Goal: Transaction & Acquisition: Purchase product/service

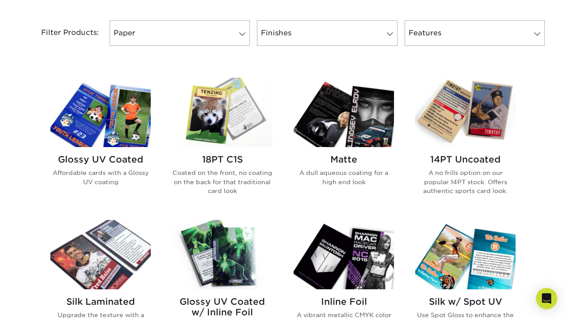
scroll to position [370, 0]
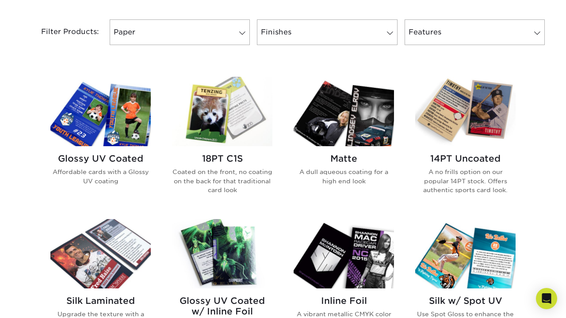
click at [207, 165] on div "18PT C1S Coated on the front, no coating on the back for that traditional card …" at bounding box center [222, 177] width 100 height 62
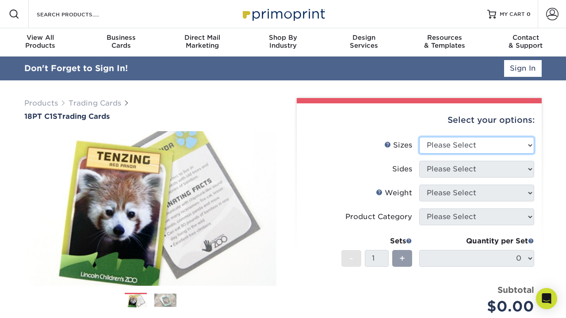
select select "2.50x3.50"
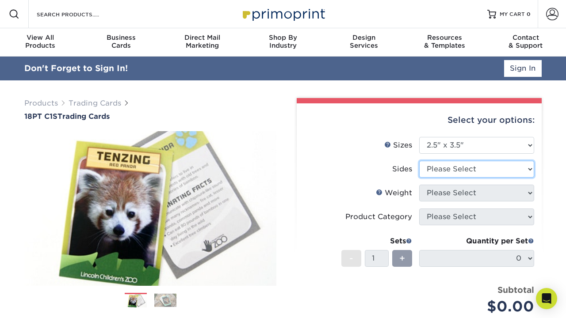
select select "13abbda7-1d64-4f25-8bb2-c179b224825d"
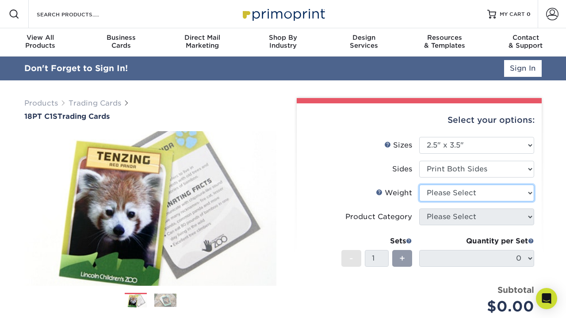
select select "18PTC1S"
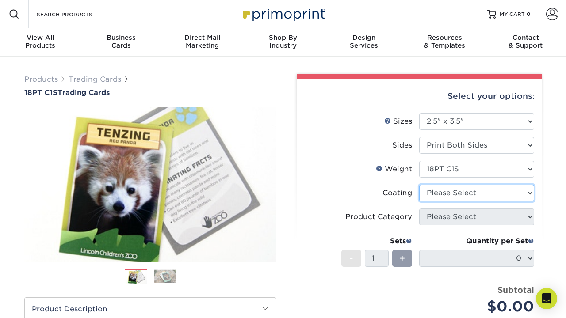
select select "1e8116af-acfc-44b1-83dc-8181aa338834"
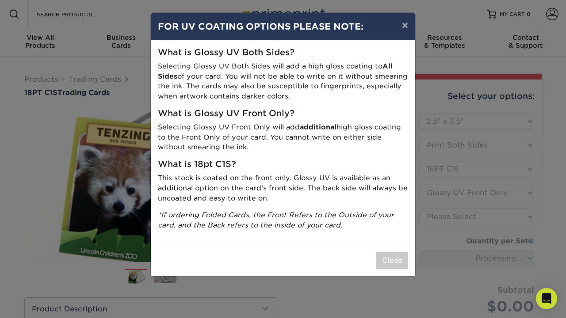
click at [392, 245] on div "Close" at bounding box center [283, 260] width 264 height 31
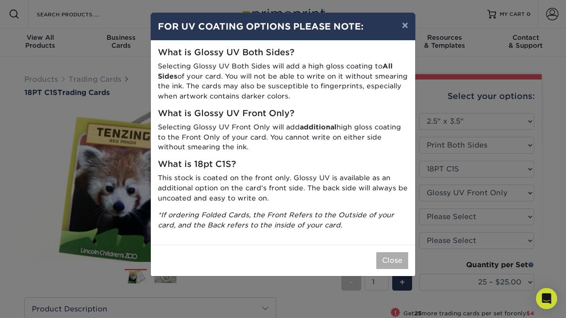
click at [395, 254] on button "Close" at bounding box center [392, 260] width 32 height 17
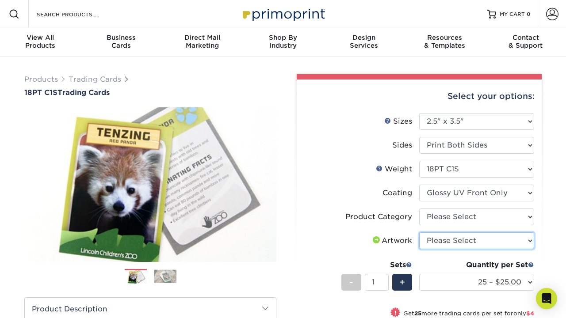
select select "upload"
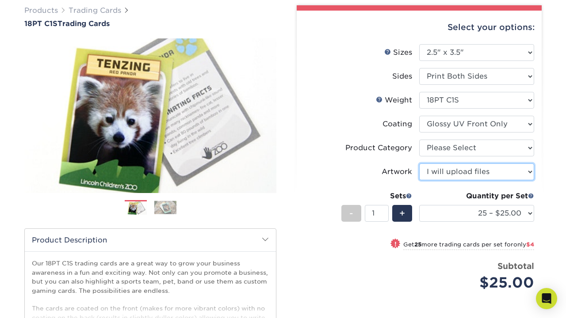
scroll to position [70, 0]
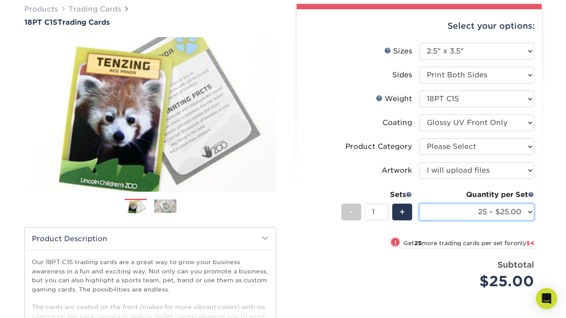
select select "100 – $41.00"
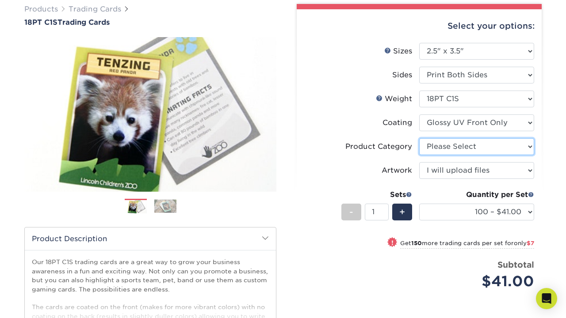
select select "c2f9bce9-36c2-409d-b101-c29d9d031e18"
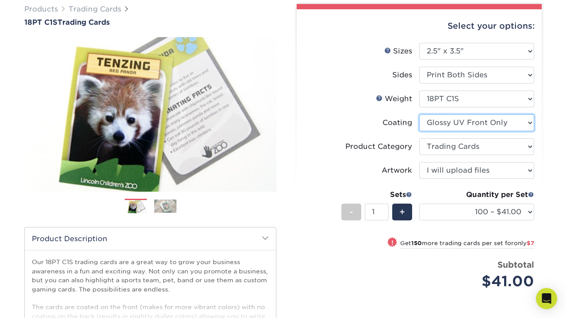
select select "3e7618de-abca-4bda-9f97-8b9129e913d8"
select select "-1"
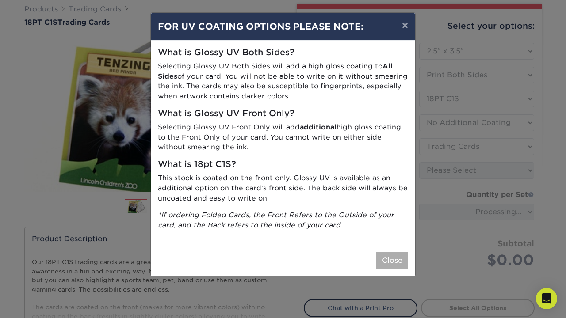
click at [389, 252] on button "Close" at bounding box center [392, 260] width 32 height 17
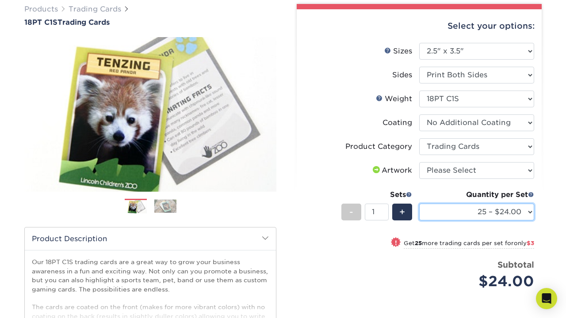
select select "100 – $39.00"
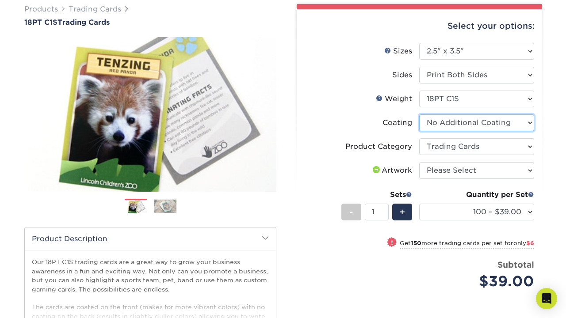
select select "1e8116af-acfc-44b1-83dc-8181aa338834"
select select "-1"
